Goal: Check status: Check status

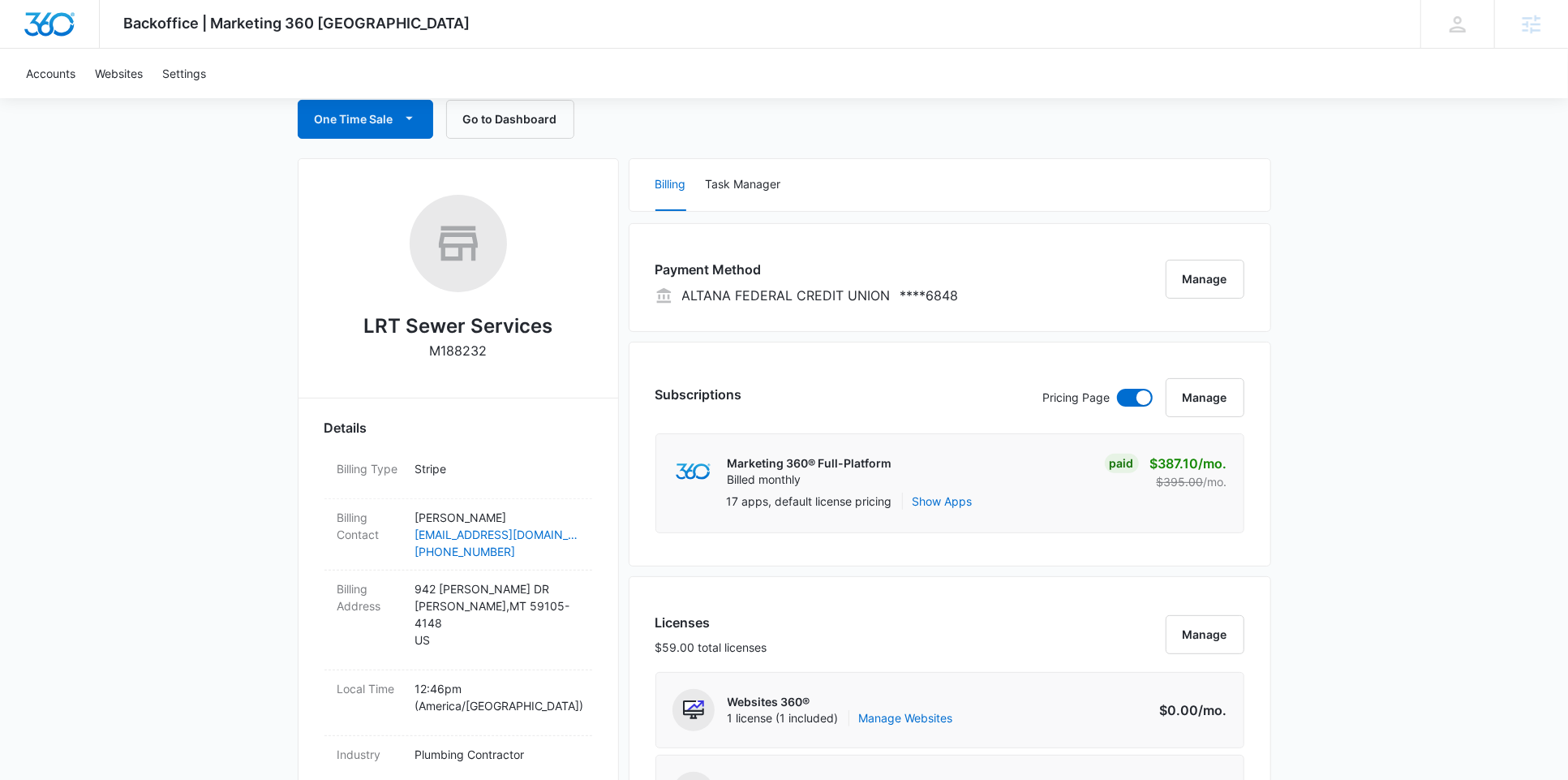
scroll to position [186, 0]
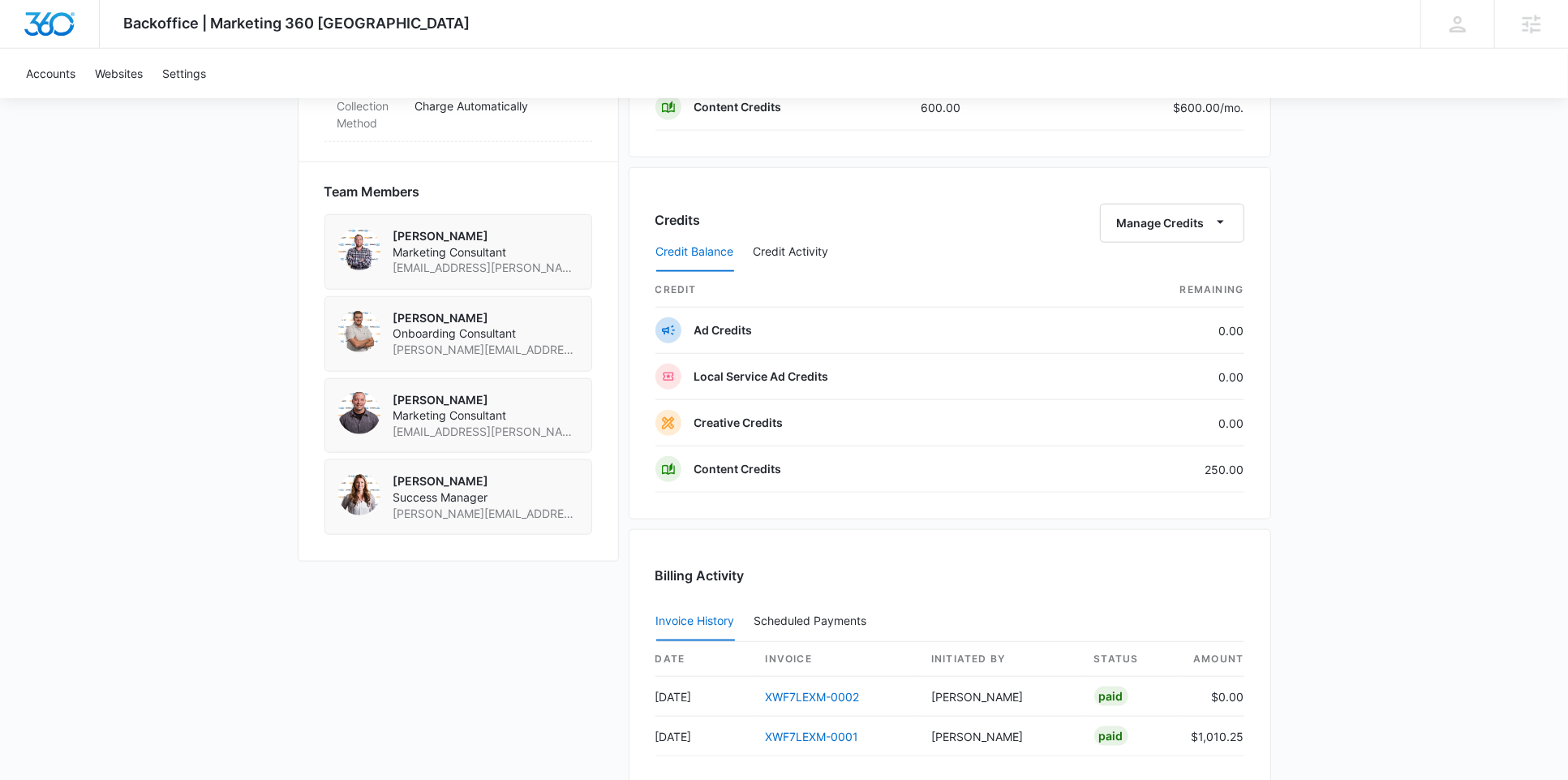
scroll to position [1073, 0]
